Goal: Answer question/provide support: Share knowledge or assist other users

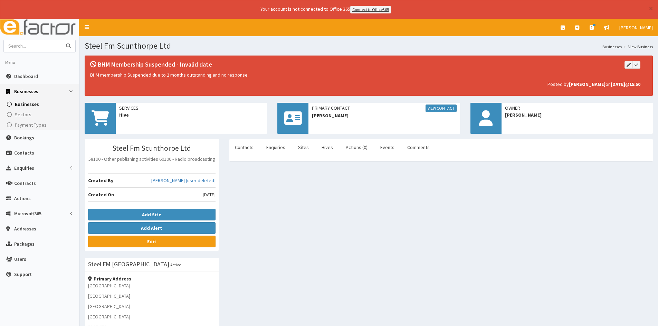
click at [28, 48] on input "text" at bounding box center [33, 46] width 58 height 12
type input "hunter waste"
click at [61, 40] on button "submit" at bounding box center [68, 46] width 14 height 12
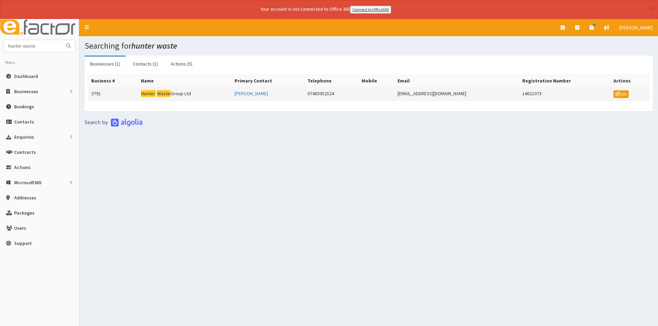
click at [181, 94] on td "Hunter Waste Group Ltd" at bounding box center [185, 94] width 94 height 14
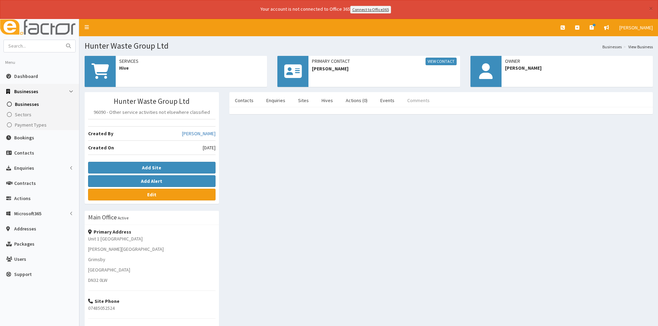
click at [405, 98] on link "Comments" at bounding box center [419, 100] width 34 height 15
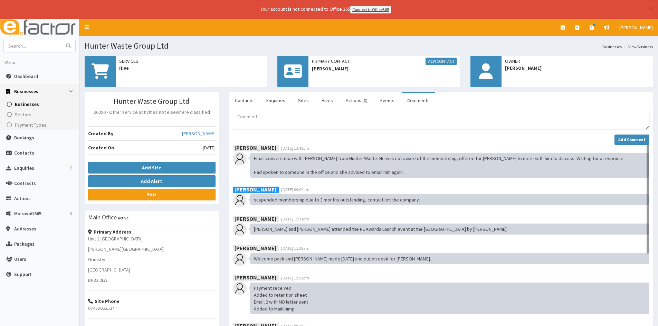
click at [286, 127] on textarea "Comment" at bounding box center [441, 120] width 417 height 19
type textarea "£99 outstanding balance will be contra against this months Hunter waste invoice."
click at [619, 140] on button "Add Comment" at bounding box center [631, 140] width 35 height 10
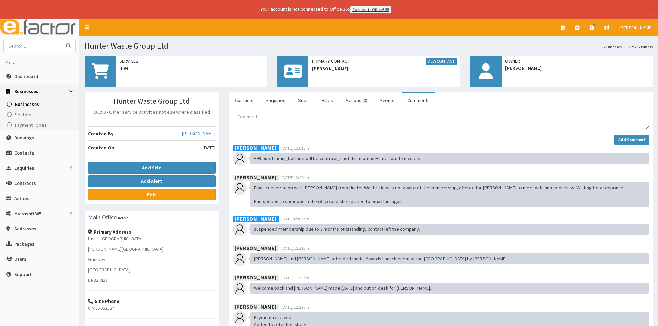
click at [38, 42] on input "text" at bounding box center [33, 46] width 58 height 12
type input "signum"
click at [61, 40] on button "submit" at bounding box center [68, 46] width 14 height 12
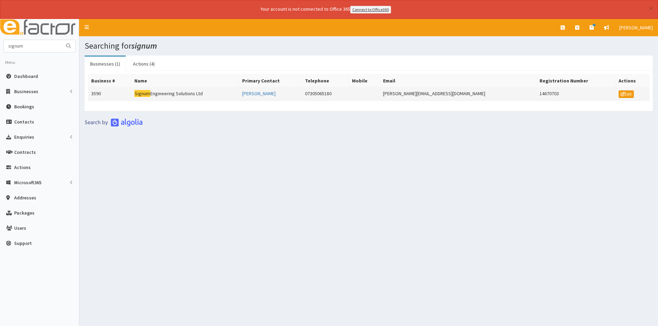
click at [171, 92] on td "Signum Engineering Solutions Ltd" at bounding box center [185, 94] width 108 height 14
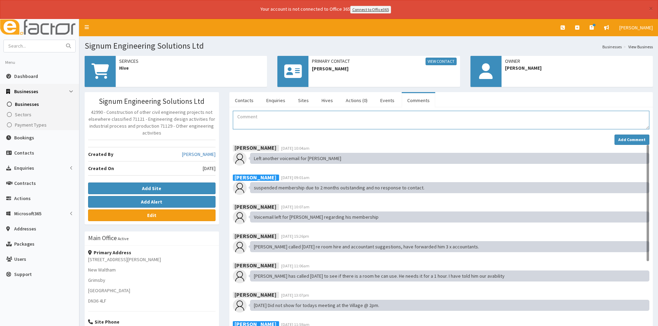
click at [251, 120] on textarea "Comment" at bounding box center [441, 120] width 417 height 19
click at [128, 200] on button "Add Alert" at bounding box center [151, 202] width 127 height 12
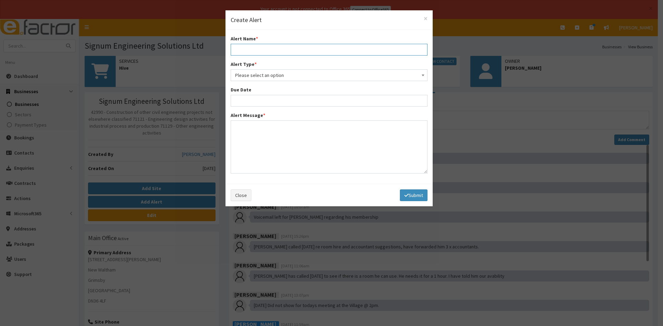
click at [274, 51] on input "text" at bounding box center [329, 50] width 197 height 12
drag, startPoint x: 259, startPoint y: 52, endPoint x: 234, endPoint y: 50, distance: 25.0
click at [234, 50] on input "Debt Write-" at bounding box center [329, 50] width 197 height 12
paste input "Bad Debt Write off"
click at [235, 50] on input "Bad Debt Write off" at bounding box center [329, 50] width 197 height 12
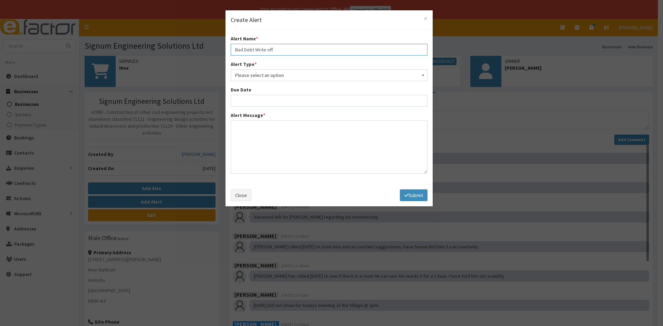
type input "Bad Debt Write off"
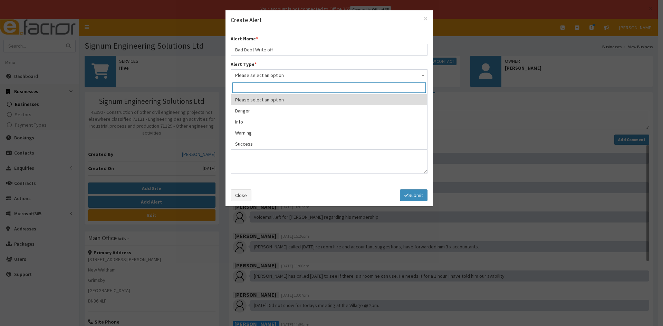
click at [279, 72] on span "Please select an option" at bounding box center [329, 75] width 188 height 10
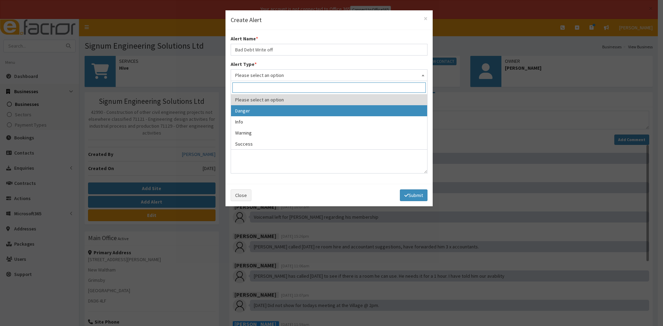
select select "1"
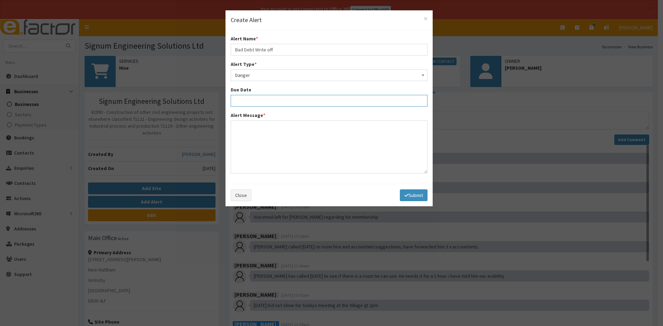
click at [256, 101] on input "text" at bounding box center [329, 101] width 197 height 12
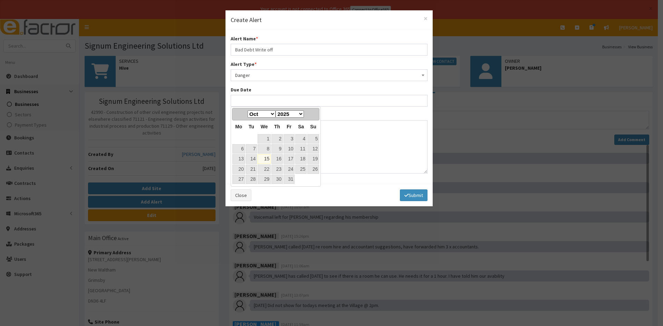
drag, startPoint x: 267, startPoint y: 163, endPoint x: 265, endPoint y: 158, distance: 4.9
click at [267, 163] on link "15" at bounding box center [264, 158] width 13 height 9
type input "15-10-2025"
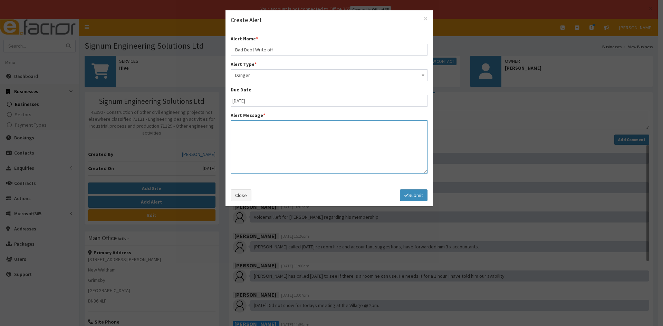
click at [257, 137] on textarea at bounding box center [329, 147] width 197 height 53
paste textarea "Bad Debt Write off"
type textarea "£66 Bad Debt Write off"
click at [412, 198] on button "Submit" at bounding box center [414, 196] width 28 height 12
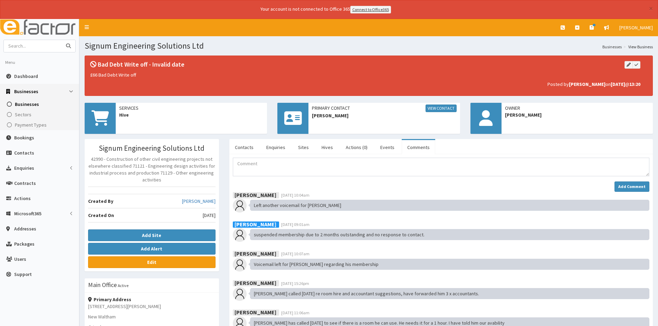
click at [24, 47] on input "text" at bounding box center [33, 46] width 58 height 12
type input "steel"
click at [61, 40] on button "submit" at bounding box center [68, 46] width 14 height 12
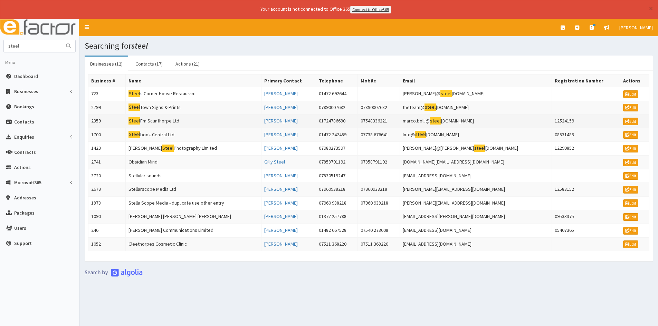
click at [155, 118] on td "Steel Fm Scunthorpe Ltd" at bounding box center [193, 122] width 136 height 14
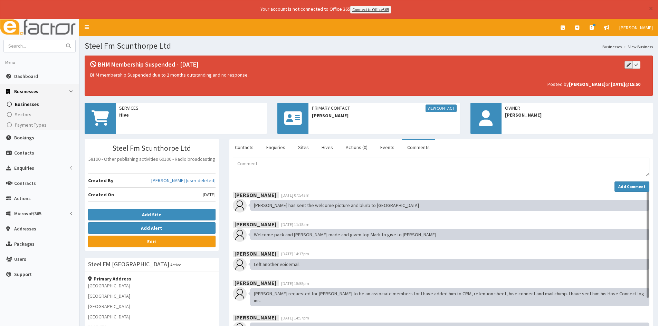
click at [626, 61] on button "button" at bounding box center [629, 65] width 8 height 8
type input "BHM Membership Suspended"
select select "1"
type input "15-10-2025"
type textarea "BHM membership Suspended due to 2 months outstanding and no response."
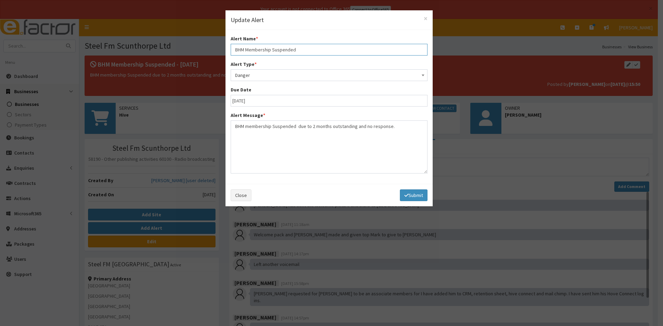
drag, startPoint x: 312, startPoint y: 48, endPoint x: 220, endPoint y: 48, distance: 92.2
click at [220, 48] on div "× Update Alert Alert Name * BHM Membership Suspended Alert Type * Please select…" at bounding box center [331, 163] width 663 height 326
paste input "ad Debt Write off"
type input "Bad Debt Write off"
drag, startPoint x: 394, startPoint y: 123, endPoint x: 397, endPoint y: 127, distance: 4.5
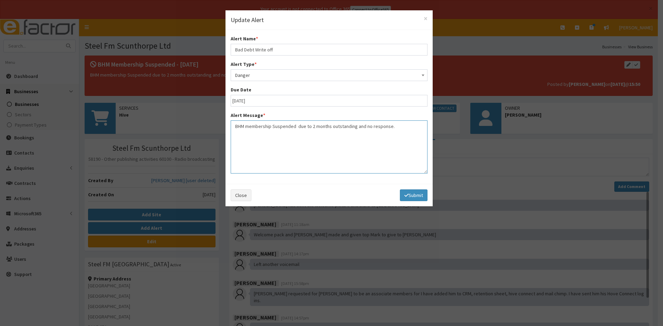
click at [396, 125] on textarea "BHM membership Suspended due to 2 months outstanding and no response." at bounding box center [329, 147] width 197 height 53
paste textarea "Bad Debt Write off"
type textarea "BHM membership Suspended due to 2 months outstanding and no response. Bad Debt …"
click at [413, 192] on button "Submit" at bounding box center [414, 196] width 28 height 12
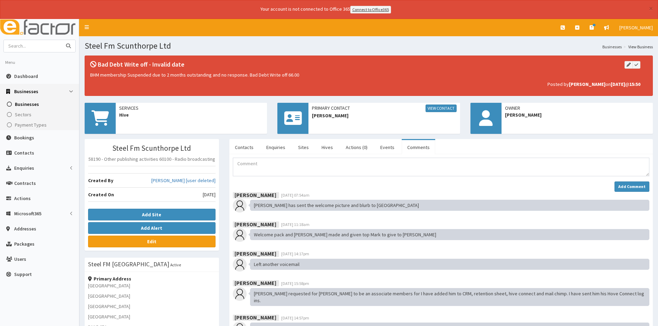
click at [38, 49] on input "text" at bounding box center [33, 46] width 58 height 12
type input "apollo"
click at [61, 40] on button "submit" at bounding box center [68, 46] width 14 height 12
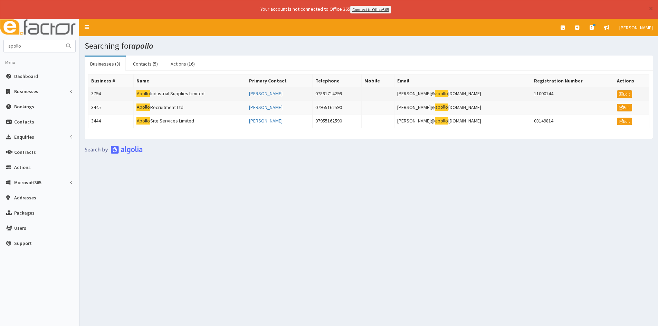
click at [184, 91] on td "Apollo Industrial Supplies Limited" at bounding box center [189, 94] width 113 height 14
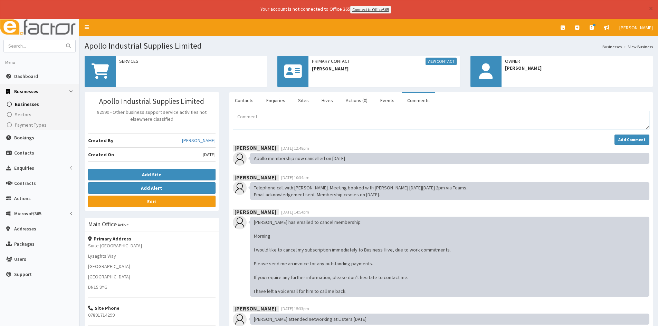
click at [264, 118] on textarea "Comment" at bounding box center [441, 120] width 417 height 19
paste textarea "Bad Debt Write off"
type textarea "Bad Debt Write off £66.00"
click at [632, 138] on strong "Add Comment" at bounding box center [631, 139] width 27 height 5
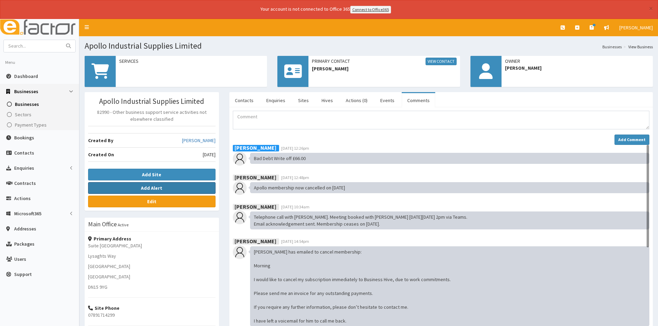
click at [136, 189] on button "Add Alert" at bounding box center [151, 188] width 127 height 12
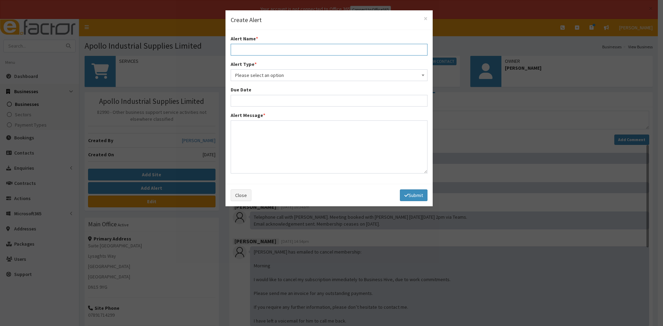
click at [243, 50] on input "text" at bounding box center [329, 50] width 197 height 12
type input "Bad Debt Write off"
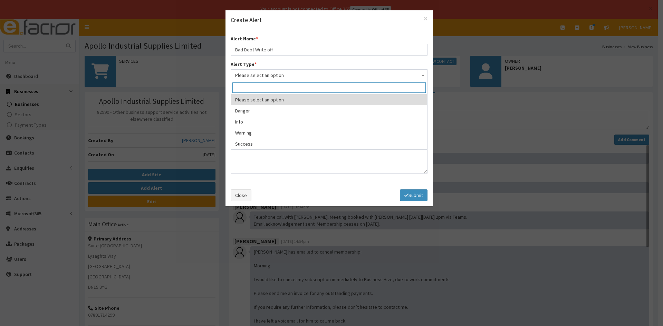
click at [288, 74] on span "Please select an option" at bounding box center [329, 75] width 188 height 10
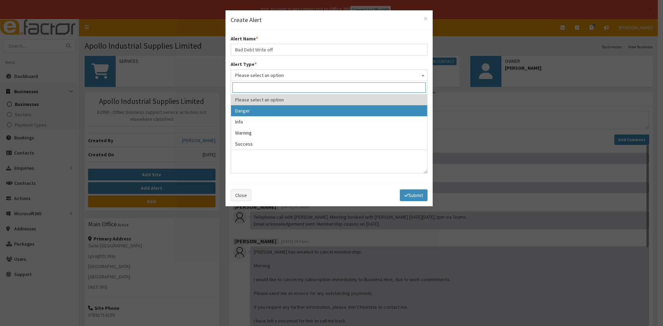
select select "1"
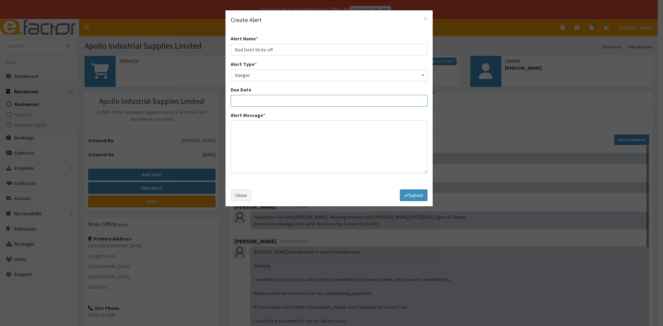
click at [267, 99] on input "text" at bounding box center [329, 101] width 197 height 12
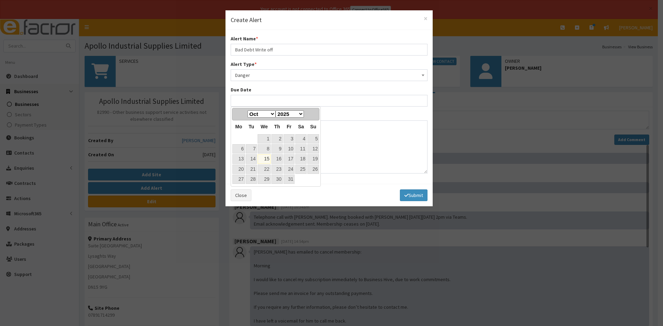
click at [266, 160] on link "15" at bounding box center [264, 158] width 13 height 9
type input "15-10-2025"
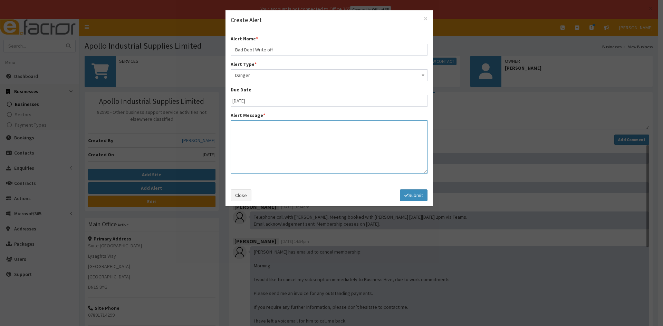
click at [253, 139] on textarea at bounding box center [329, 147] width 197 height 53
paste textarea "Bad Debt Write off"
type textarea "Bad Debt Write off £66"
click at [410, 194] on button "Submit" at bounding box center [414, 196] width 28 height 12
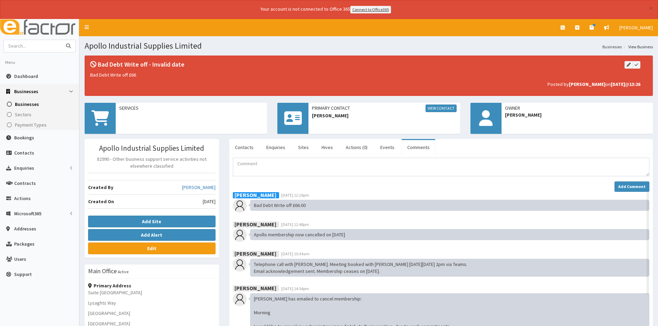
click at [42, 50] on input "text" at bounding box center [33, 46] width 58 height 12
type input "brailledit"
click at [61, 40] on button "submit" at bounding box center [68, 46] width 14 height 12
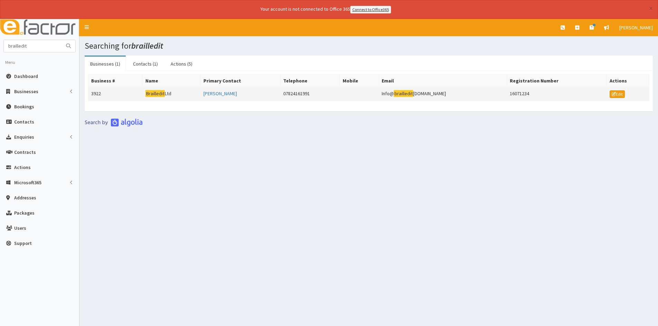
click at [168, 94] on td "Brailledit Ltd" at bounding box center [172, 94] width 58 height 14
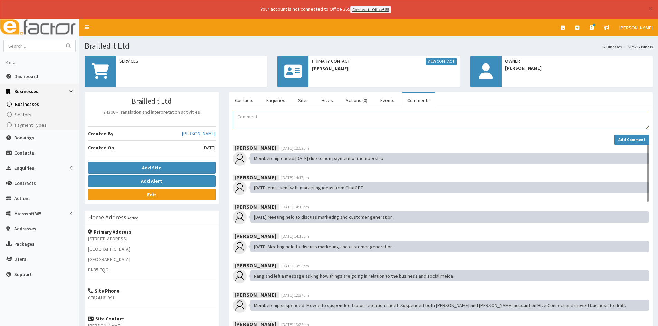
click at [258, 115] on textarea "Comment" at bounding box center [441, 120] width 417 height 19
paste textarea "Bad Debt Write off"
type textarea "Bad Debt Write off £66"
click at [626, 136] on button "Add Comment" at bounding box center [631, 140] width 35 height 10
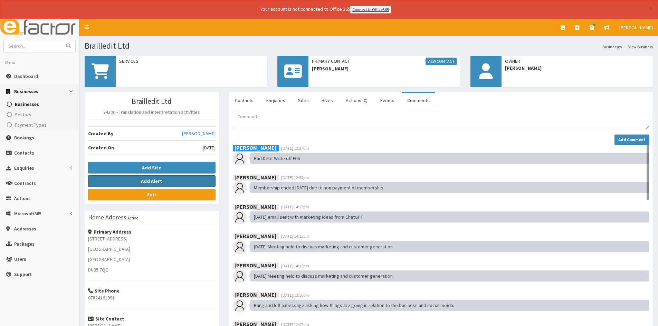
click at [132, 177] on button "Add Alert" at bounding box center [151, 181] width 127 height 12
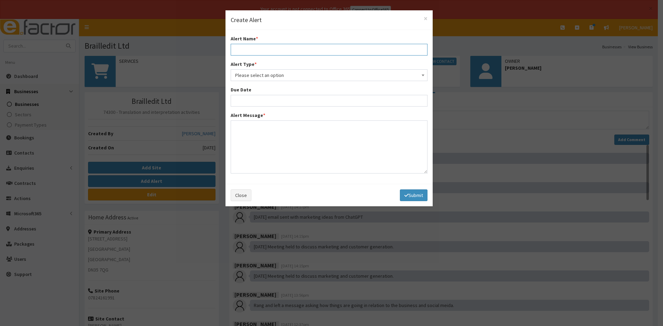
click at [250, 50] on input "text" at bounding box center [329, 50] width 197 height 12
type input "Bad Debt Write off"
click at [264, 97] on input "text" at bounding box center [329, 101] width 197 height 12
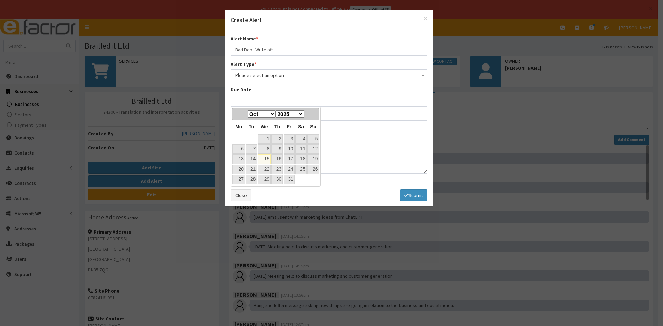
click at [267, 77] on span "Please select an option" at bounding box center [329, 75] width 188 height 10
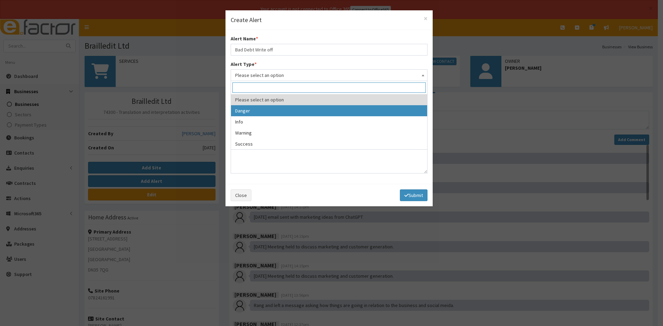
select select "1"
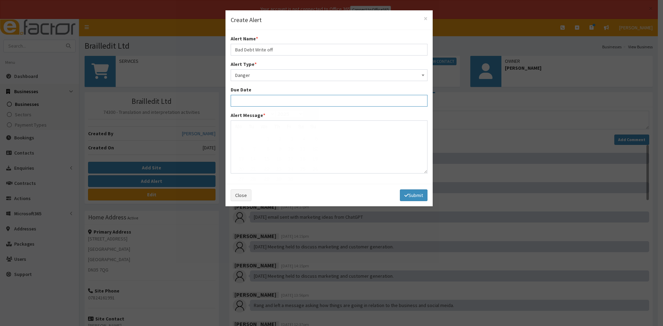
click at [258, 103] on input "text" at bounding box center [329, 101] width 197 height 12
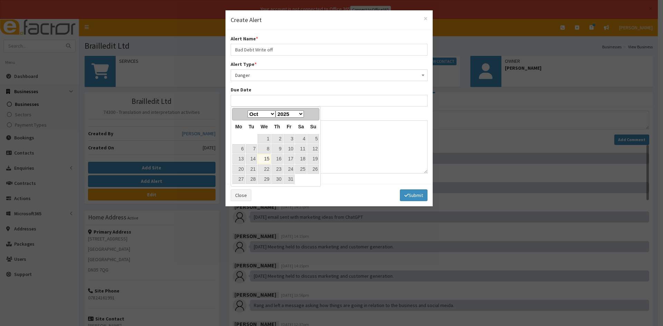
drag, startPoint x: 264, startPoint y: 159, endPoint x: 260, endPoint y: 154, distance: 7.1
click at [264, 159] on link "15" at bounding box center [264, 158] width 13 height 9
type input "15-10-2025"
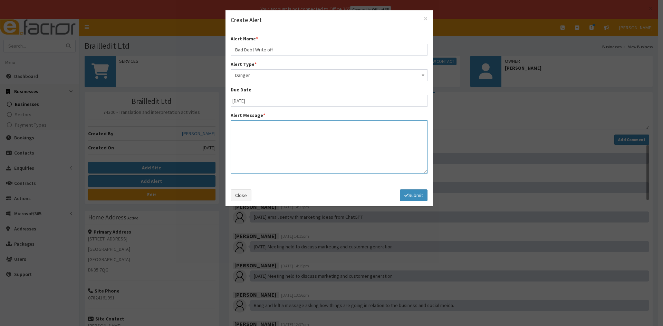
click at [257, 143] on textarea at bounding box center [329, 147] width 197 height 53
paste textarea "Bad Debt Write off"
type textarea "Bad Debt Write off £66"
click at [407, 191] on button "Submit" at bounding box center [414, 196] width 28 height 12
